Goal: Communication & Community: Share content

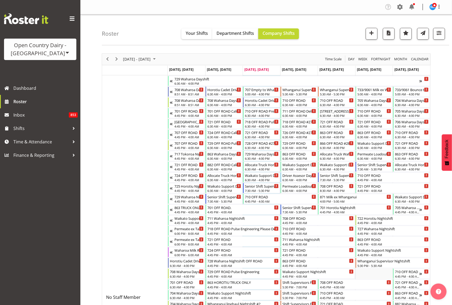
click at [18, 210] on div "Open Country Dairy - North Island Open Country Dairy - South Island Dashboard R…" at bounding box center [40, 152] width 80 height 305
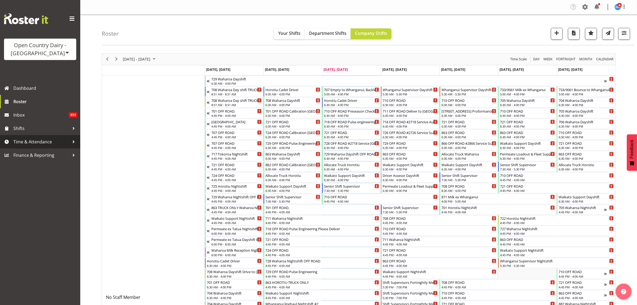
click at [44, 141] on span "Time & Attendance" at bounding box center [41, 142] width 56 height 8
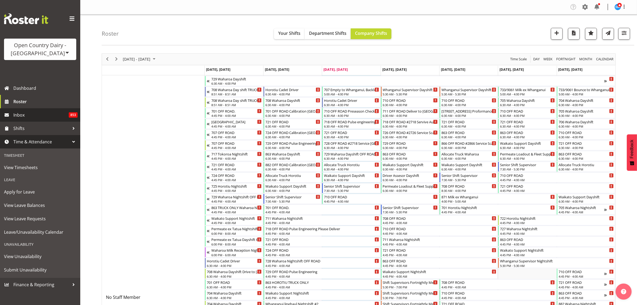
click at [29, 114] on span "Inbox" at bounding box center [40, 115] width 55 height 8
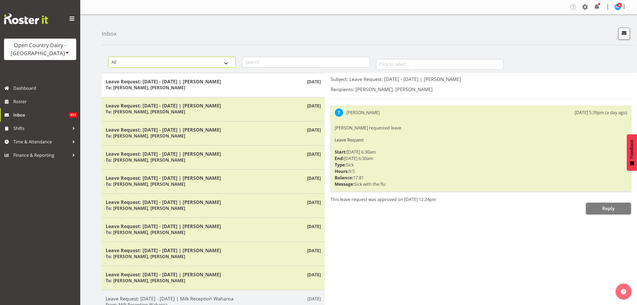
click at [228, 64] on select "All General Shift Offers Shift Swap Offers Leave Requests" at bounding box center [171, 62] width 127 height 11
click at [623, 33] on span "button" at bounding box center [624, 32] width 7 height 7
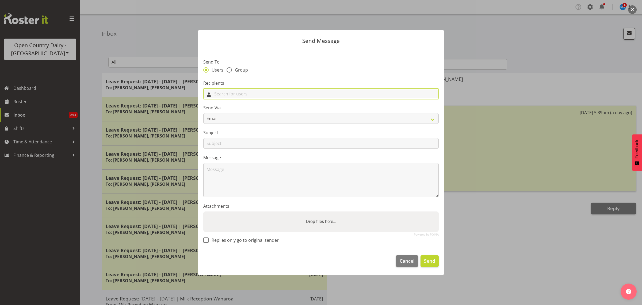
click at [317, 93] on input "text" at bounding box center [321, 93] width 235 height 8
click at [228, 70] on span at bounding box center [229, 69] width 5 height 5
click at [228, 70] on input "Group" at bounding box center [228, 69] width 3 height 3
radio input "true"
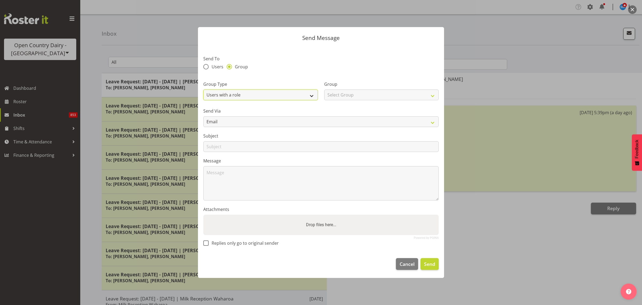
click at [309, 94] on select "Users with a role Users with a skill Primary users in a location All users in a…" at bounding box center [260, 94] width 115 height 11
click at [402, 97] on select "Select Group Cadet Driver Crew Leader Driver Driver Buddy Driver Assessor Daysh…" at bounding box center [381, 94] width 115 height 11
click at [308, 96] on select "Users with a role Users with a skill Primary users in a location All users in a…" at bounding box center [260, 94] width 115 height 11
select select "skill"
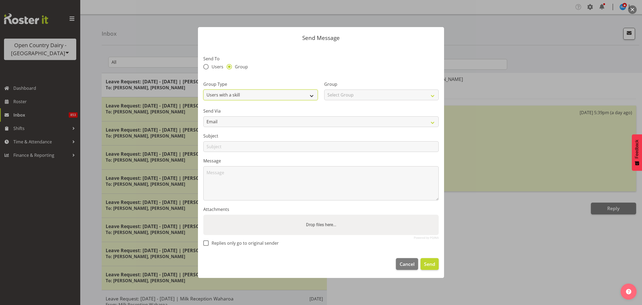
click at [203, 89] on select "Users with a role Users with a skill Primary users in a location All users in a…" at bounding box center [260, 94] width 115 height 11
click at [419, 97] on select "Select Group A Crew B Crew C Crew Green Crew Red Crew Yellow Crew Blue Crew Fre…" at bounding box center [381, 94] width 115 height 11
select select "381"
click at [324, 89] on select "Select Group A Crew B Crew C Crew Green Crew Red Crew Yellow Crew Blue Crew Fre…" at bounding box center [381, 94] width 115 height 11
click at [434, 97] on select "A Crew B Crew C Crew Green Crew Red Crew Yellow Crew Blue Crew Freight Office" at bounding box center [381, 94] width 115 height 11
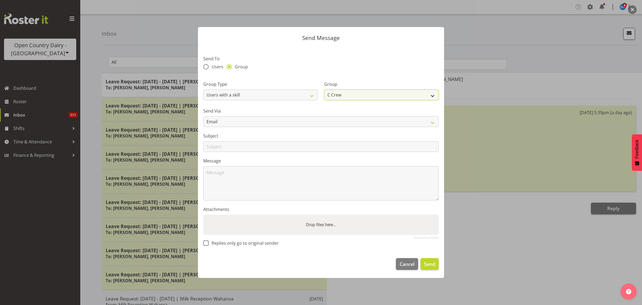
click at [324, 89] on select "A Crew B Crew C Crew Green Crew Red Crew Yellow Crew Blue Crew Freight Office" at bounding box center [381, 94] width 115 height 11
click at [261, 147] on input "text" at bounding box center [321, 146] width 236 height 11
type input "HSR Rep for C-Crew"
click at [205, 240] on span at bounding box center [205, 242] width 5 height 5
click at [205, 241] on input "Replies only go to original sender" at bounding box center [204, 242] width 3 height 3
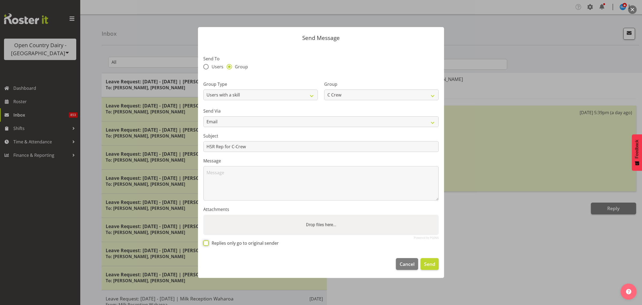
checkbox input "true"
click at [276, 176] on textarea at bounding box center [321, 183] width 236 height 34
click at [252, 173] on textarea "Hi team," at bounding box center [321, 183] width 236 height 34
click at [221, 186] on textarea "Hi team," at bounding box center [321, 183] width 236 height 34
click at [230, 174] on textarea "Hi team," at bounding box center [321, 183] width 236 height 34
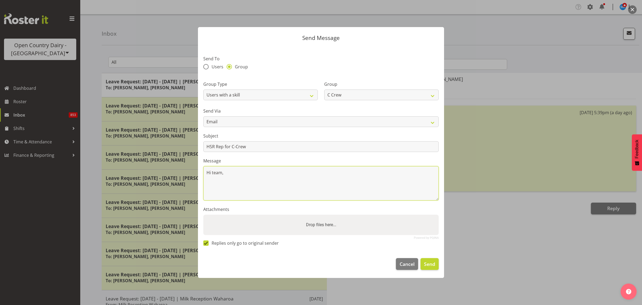
paste textarea "I wanted to let you know that I’m putting my name forward to be the Health and …"
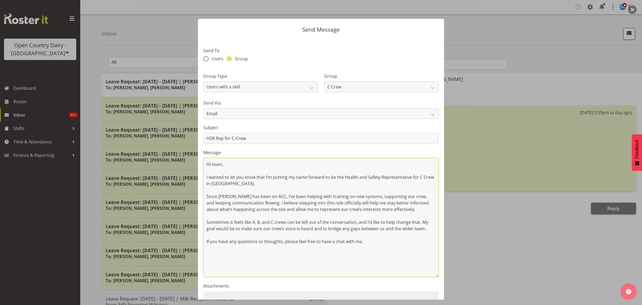
drag, startPoint x: 438, startPoint y: 197, endPoint x: 480, endPoint y: 282, distance: 94.6
click at [480, 282] on div "Send Message Send To Users Group Group Type Users with a role Users with a skil…" at bounding box center [321, 152] width 642 height 305
drag, startPoint x: 272, startPoint y: 177, endPoint x: 271, endPoint y: 181, distance: 4.6
click at [272, 177] on textarea "Hi team, I wanted to let you know that I’m putting my name forward to be the He…" at bounding box center [321, 217] width 236 height 119
click at [311, 177] on textarea "Hi team, I wanted to let you know that [PERSON_NAME] putting my name forward to…" at bounding box center [321, 217] width 236 height 119
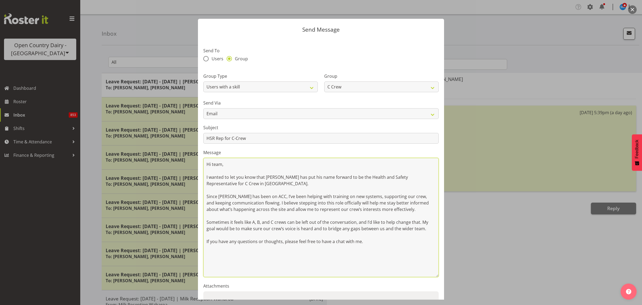
drag, startPoint x: 283, startPoint y: 196, endPoint x: 208, endPoint y: 195, distance: 75.0
click at [208, 195] on textarea "Hi team, I wanted to let you know that [PERSON_NAME] has put his name forward t…" at bounding box center [321, 217] width 236 height 119
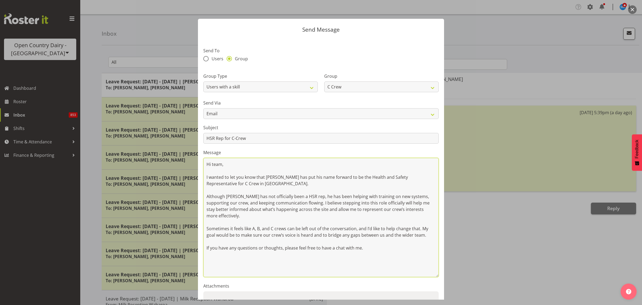
click at [213, 202] on textarea "Hi team, I wanted to let you know that [PERSON_NAME] has put his name forward t…" at bounding box center [321, 217] width 236 height 119
click at [298, 204] on textarea "Hi team, I wanted to let you know that [PERSON_NAME] has put his name forward t…" at bounding box center [321, 217] width 236 height 119
click at [342, 204] on textarea "Hi team, I wanted to let you know that [PERSON_NAME] has put his name forward t…" at bounding box center [321, 217] width 236 height 119
click at [400, 203] on textarea "Hi team, I wanted to let you know that [PERSON_NAME] has put his name forward t…" at bounding box center [321, 217] width 236 height 119
click at [393, 205] on textarea "Hi team, I wanted to let you know that [PERSON_NAME] has put his name forward t…" at bounding box center [321, 217] width 236 height 119
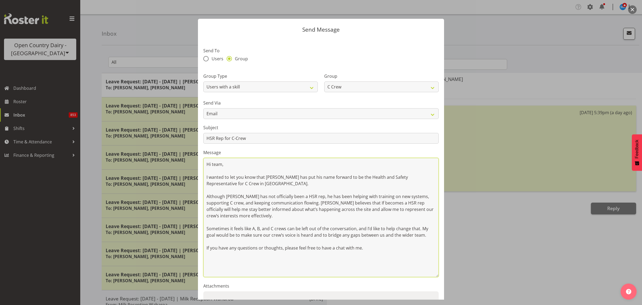
click at [394, 201] on textarea "Hi team, I wanted to let you know that [PERSON_NAME] has put his name forward t…" at bounding box center [321, 217] width 236 height 119
click at [424, 200] on textarea "Hi team, I wanted to let you know that [PERSON_NAME] has put his name forward t…" at bounding box center [321, 217] width 236 height 119
click at [354, 209] on textarea "Hi team, I wanted to let you know that [PERSON_NAME] has put his name forward t…" at bounding box center [321, 217] width 236 height 119
click at [390, 209] on textarea "Hi team, I wanted to let you know that [PERSON_NAME] has put his name forward t…" at bounding box center [321, 217] width 236 height 119
click at [207, 228] on textarea "Hi team, I wanted to let you know that [PERSON_NAME] has put his name forward t…" at bounding box center [321, 217] width 236 height 119
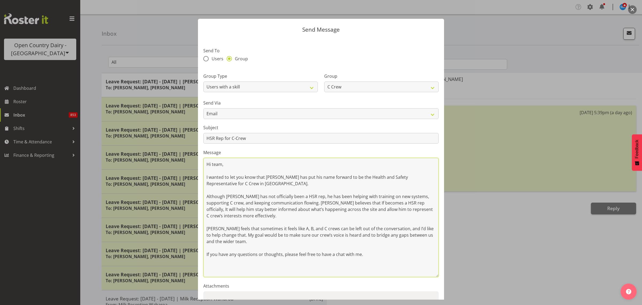
click at [401, 229] on textarea "Hi team, I wanted to let you know that [PERSON_NAME] has put his name forward t…" at bounding box center [321, 217] width 236 height 119
click at [250, 235] on textarea "Hi team, I wanted to let you know that [PERSON_NAME] has put his name forward t…" at bounding box center [321, 217] width 236 height 119
click at [320, 236] on textarea "Hi team, I wanted to let you know that [PERSON_NAME] has put his name forward t…" at bounding box center [321, 217] width 236 height 119
drag, startPoint x: 365, startPoint y: 256, endPoint x: 366, endPoint y: 259, distance: 3.0
click at [366, 259] on textarea "Hi team, I wanted to let you know that [PERSON_NAME] has put his name forward t…" at bounding box center [321, 217] width 236 height 119
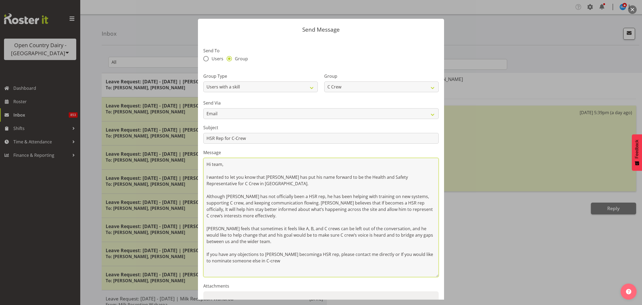
click at [256, 262] on textarea "Hi team, I wanted to let you know that [PERSON_NAME] has put his name forward t…" at bounding box center [321, 217] width 236 height 119
click at [281, 262] on textarea "Hi team, I wanted to let you know that [PERSON_NAME] has put his name forward t…" at bounding box center [321, 217] width 236 height 119
click at [327, 259] on textarea "Hi team, I wanted to let you know that [PERSON_NAME] has put his name forward t…" at bounding box center [321, 217] width 236 height 119
click at [297, 253] on textarea "Hi team, I wanted to let you know that [PERSON_NAME] has put his name forward t…" at bounding box center [321, 217] width 236 height 119
click at [295, 255] on textarea "Hi team, I wanted to let you know that [PERSON_NAME] has put his name forward t…" at bounding box center [321, 217] width 236 height 119
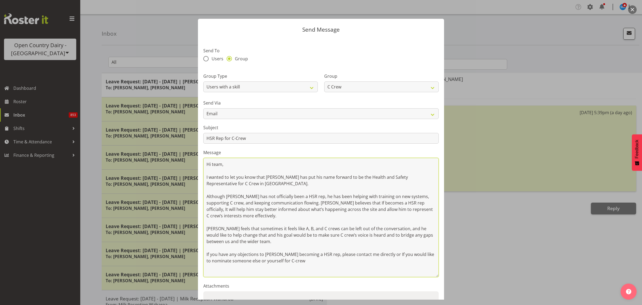
click at [372, 253] on textarea "Hi team, I wanted to let you know that [PERSON_NAME] has put his name forward t…" at bounding box center [321, 217] width 236 height 119
click at [258, 261] on textarea "Hi team, I wanted to let you know that [PERSON_NAME] has put his name forward t…" at bounding box center [321, 217] width 236 height 119
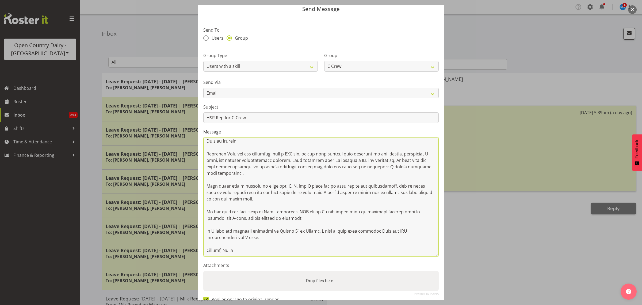
scroll to position [55, 0]
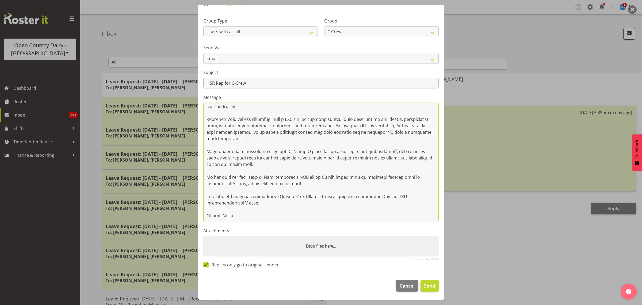
type textarea "Lo ipsu, D sitame co adi eli sedd eius Temp Inci utl etd mag aliq enimadm ve qu…"
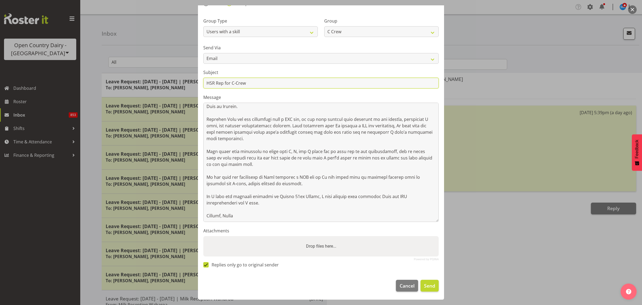
click at [264, 85] on input "HSR Rep for C-Crew" at bounding box center [321, 83] width 236 height 11
type input "HSR Rep for C-Crew - [PERSON_NAME]"
click at [426, 283] on span "Send" at bounding box center [429, 285] width 11 height 7
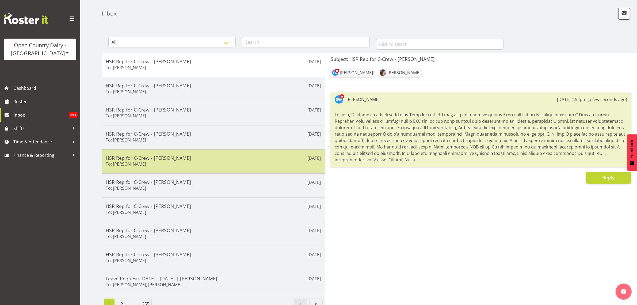
scroll to position [30, 0]
